Goal: Information Seeking & Learning: Learn about a topic

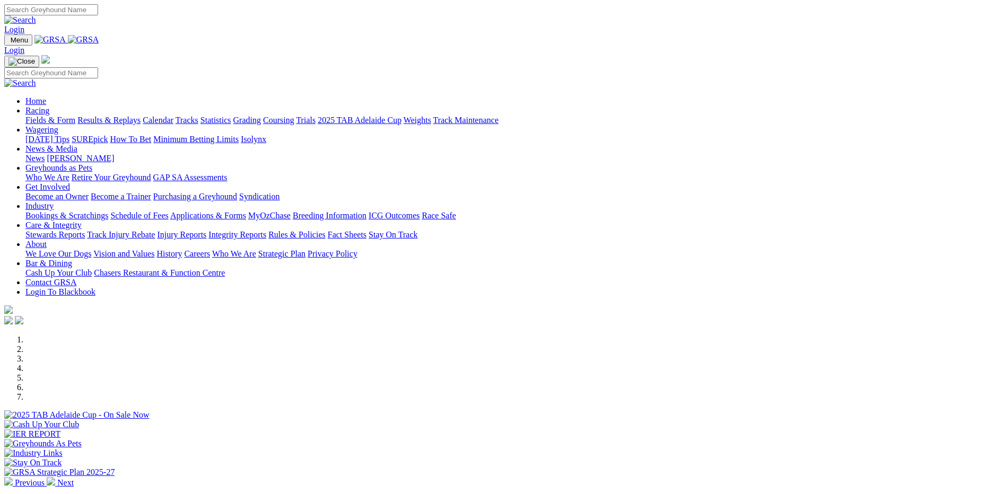
scroll to position [212, 0]
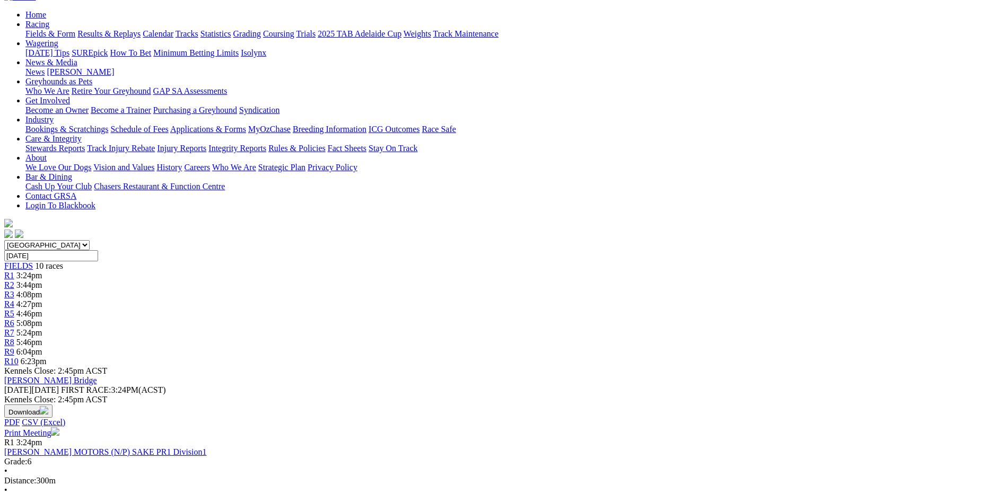
scroll to position [106, 0]
click at [207, 447] on link "[PERSON_NAME] MOTORS (N/P) SAKE PR1 Division1" at bounding box center [105, 451] width 203 height 9
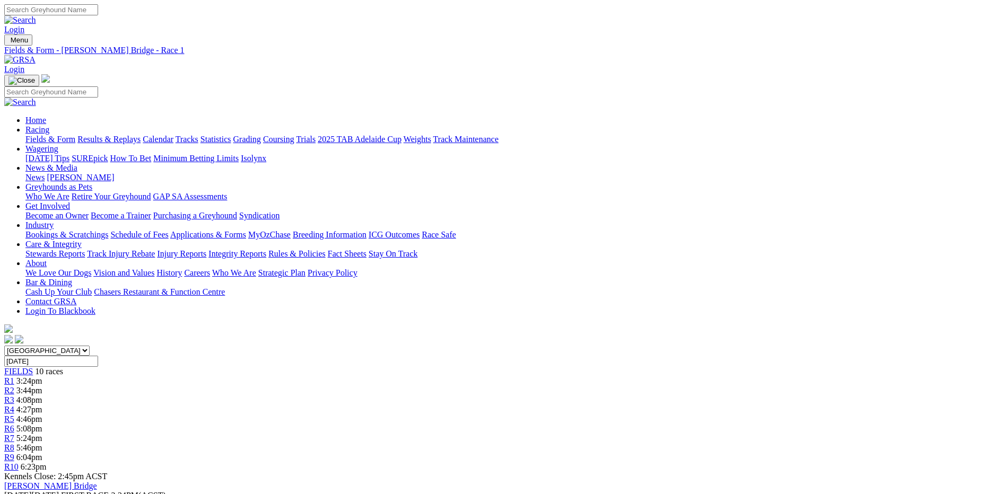
click at [193, 367] on div "FIELDS 10 races" at bounding box center [503, 372] width 998 height 10
click at [75, 135] on link "Fields & Form" at bounding box center [50, 139] width 50 height 9
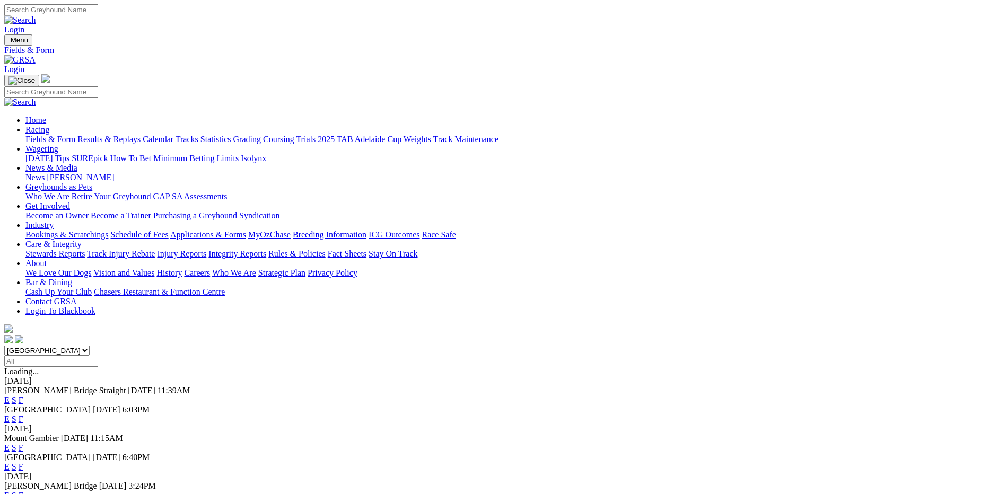
click at [23, 396] on link "F" at bounding box center [21, 400] width 5 height 9
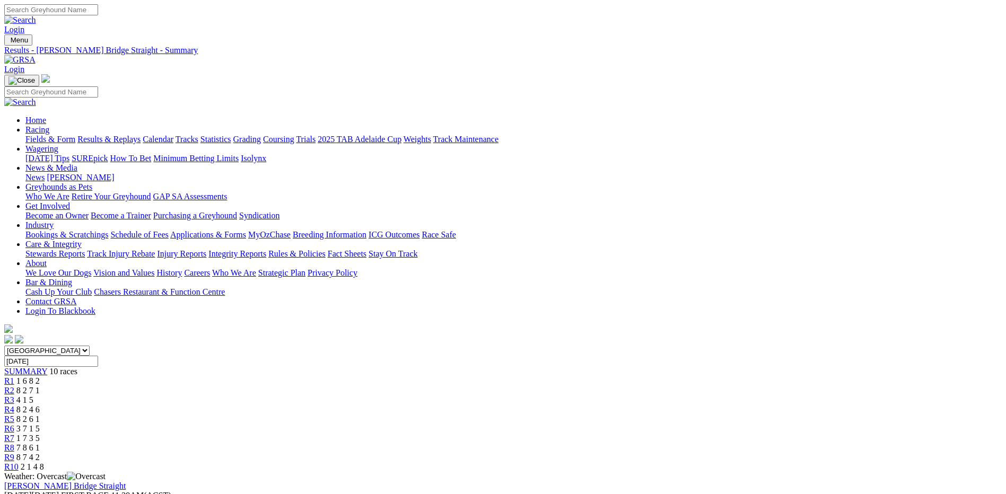
click at [75, 135] on link "Fields & Form" at bounding box center [50, 139] width 50 height 9
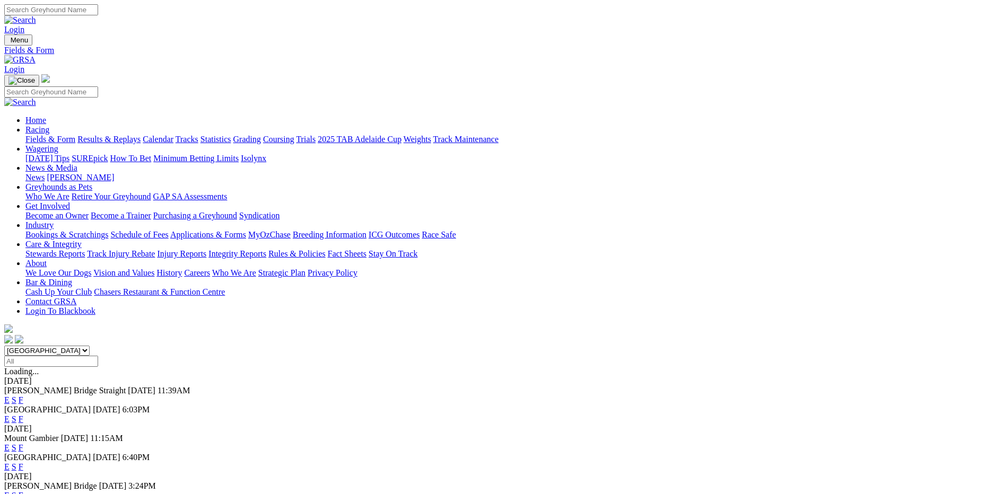
click at [23, 463] on link "F" at bounding box center [21, 467] width 5 height 9
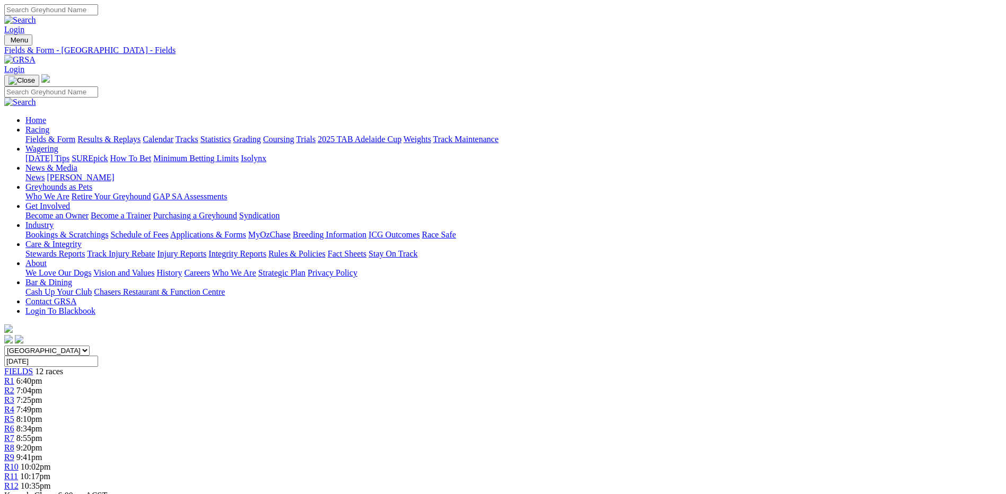
click at [75, 135] on link "Fields & Form" at bounding box center [50, 139] width 50 height 9
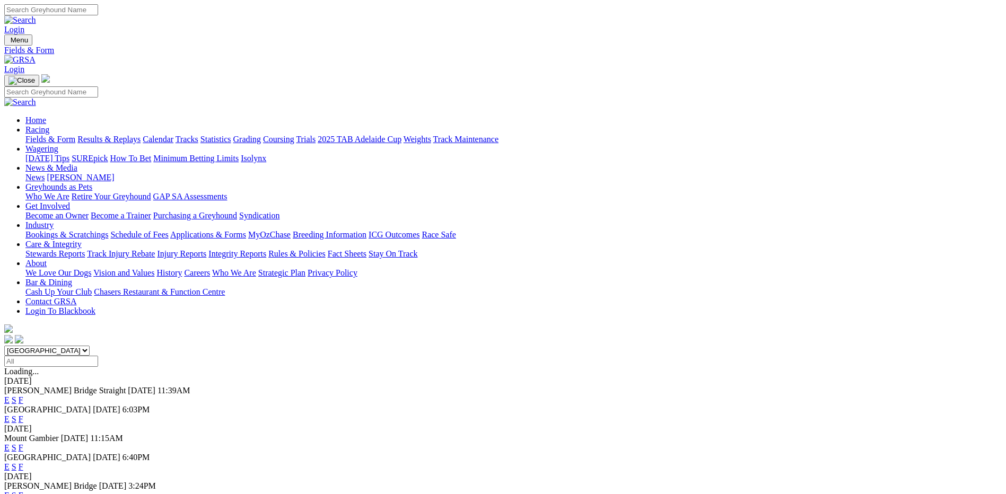
click at [23, 463] on link "F" at bounding box center [21, 467] width 5 height 9
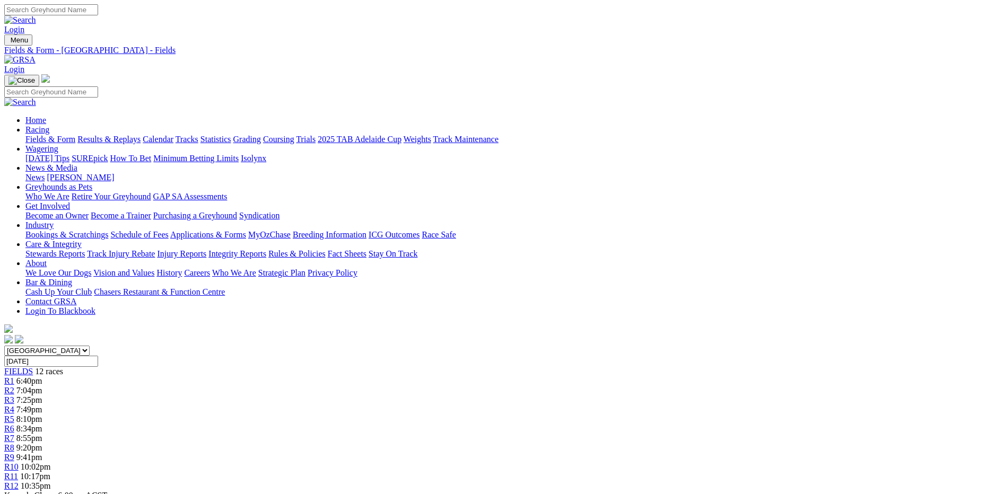
click at [114, 173] on link "[PERSON_NAME]" at bounding box center [80, 177] width 67 height 9
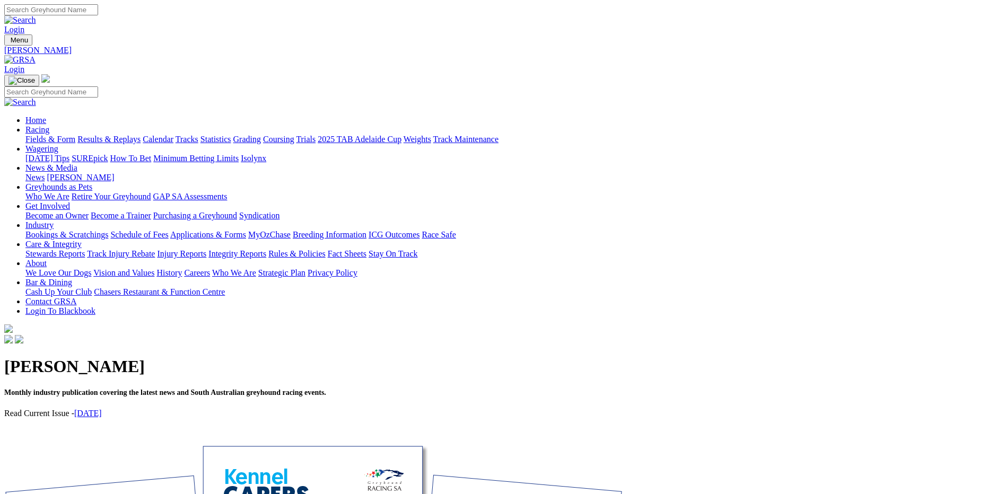
click at [102, 409] on link "[DATE]" at bounding box center [88, 413] width 28 height 9
